Goal: Find specific page/section: Find specific page/section

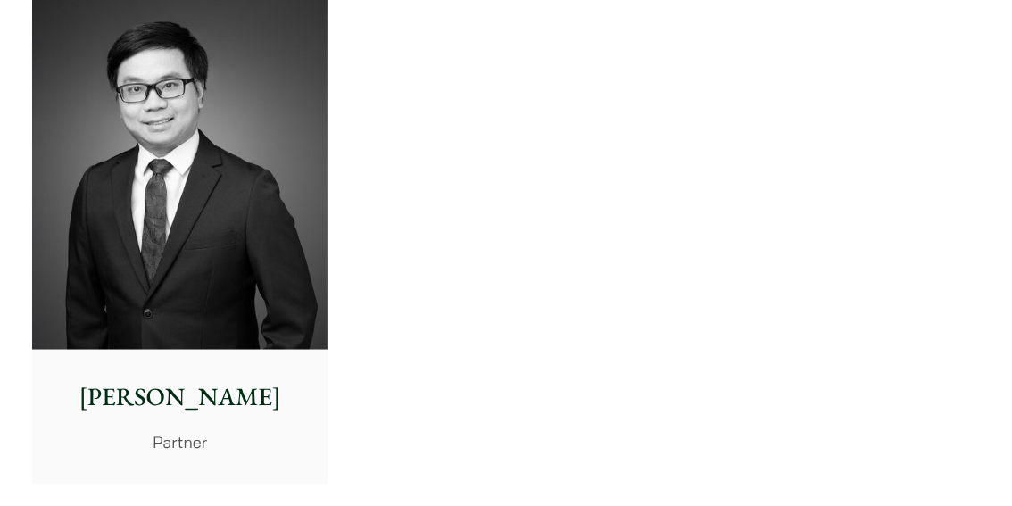
scroll to position [3746, 0]
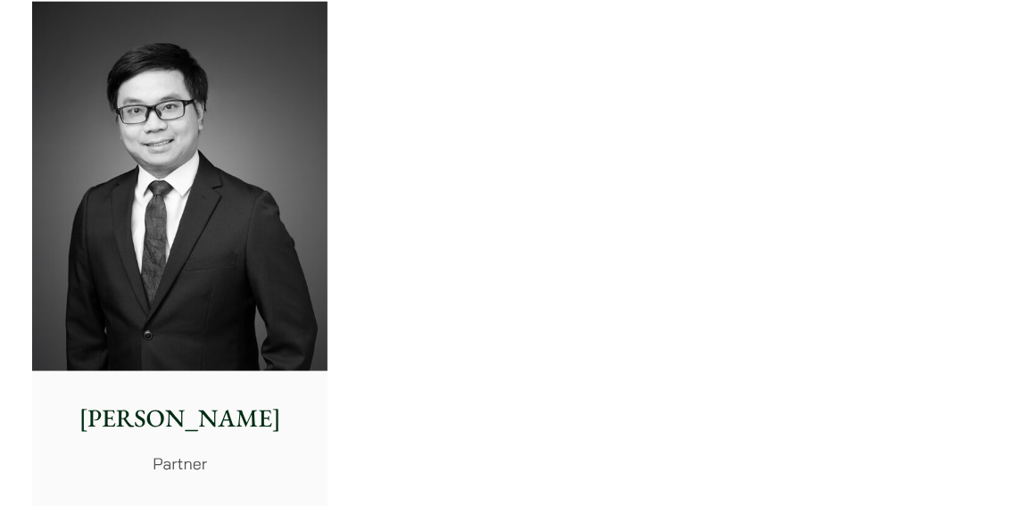
click at [268, 286] on img at bounding box center [179, 186] width 295 height 369
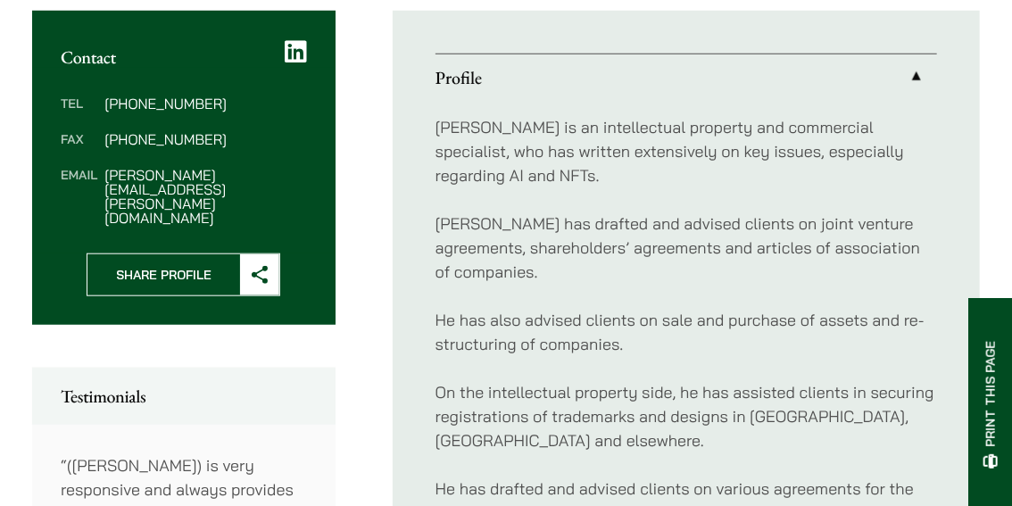
scroll to position [624, 0]
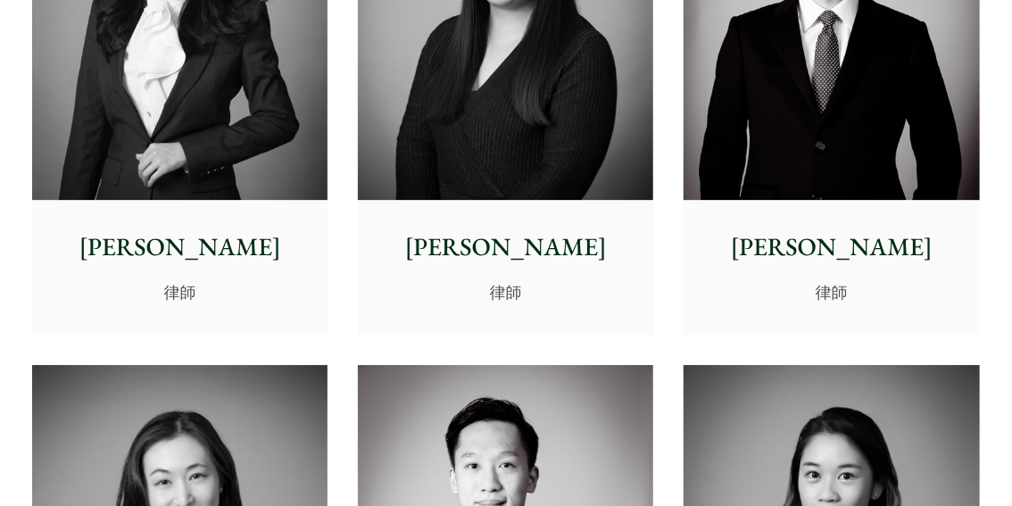
scroll to position [5084, 0]
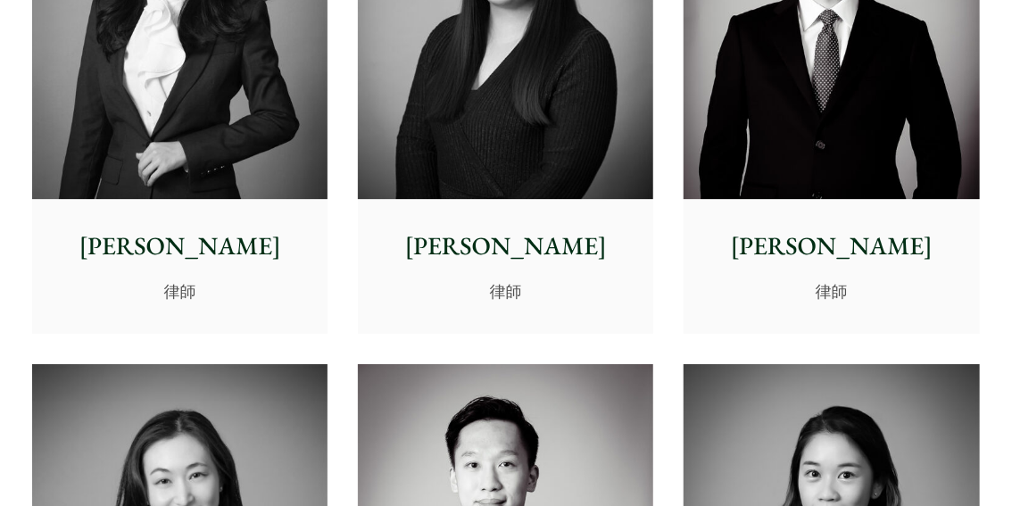
click at [594, 231] on p "[PERSON_NAME]" at bounding box center [505, 245] width 267 height 37
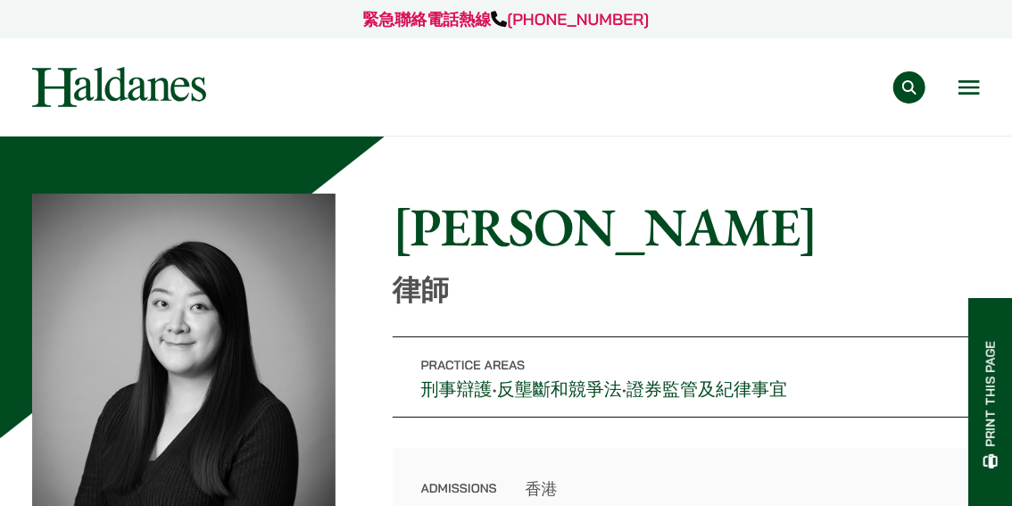
click at [959, 91] on button "Open menu" at bounding box center [968, 87] width 21 height 14
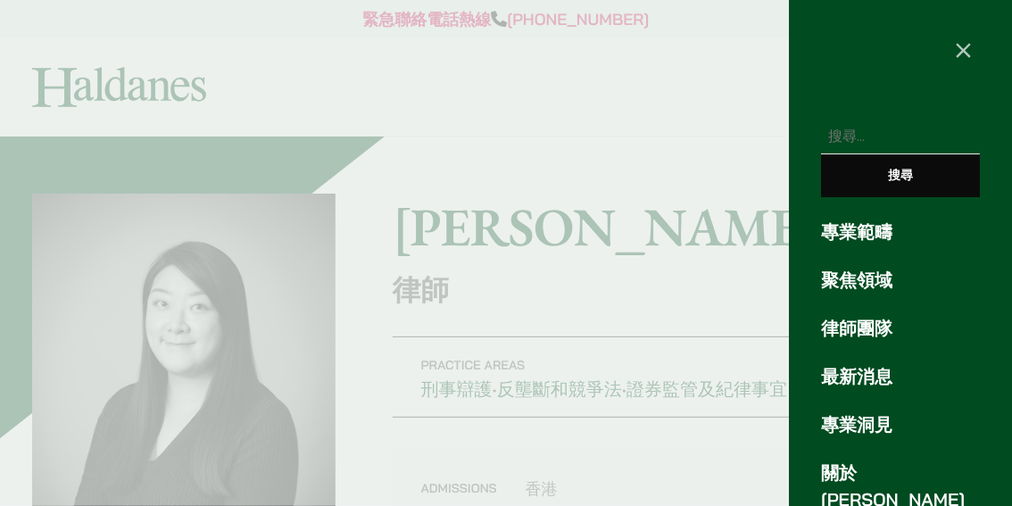
scroll to position [149, 0]
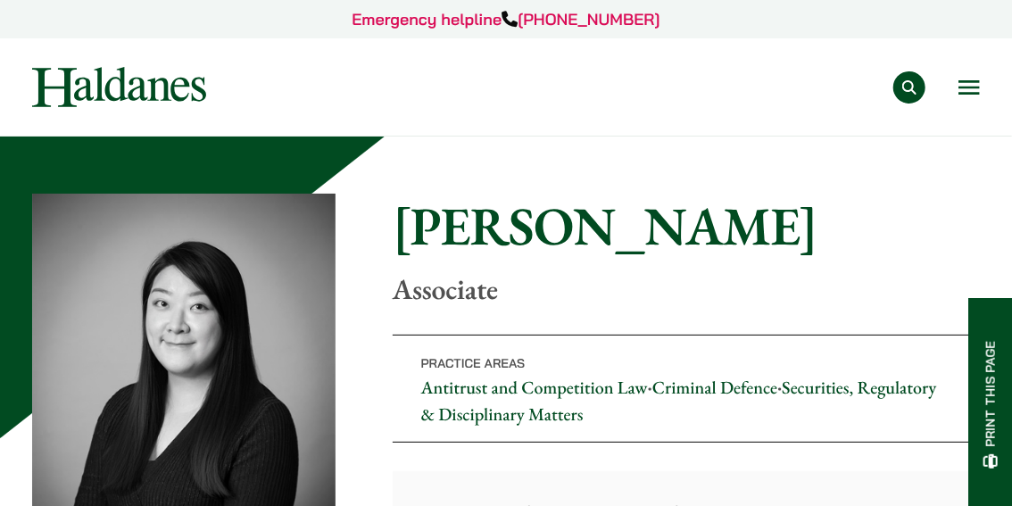
drag, startPoint x: 0, startPoint y: 0, endPoint x: 652, endPoint y: 188, distance: 678.7
